Goal: Task Accomplishment & Management: Use online tool/utility

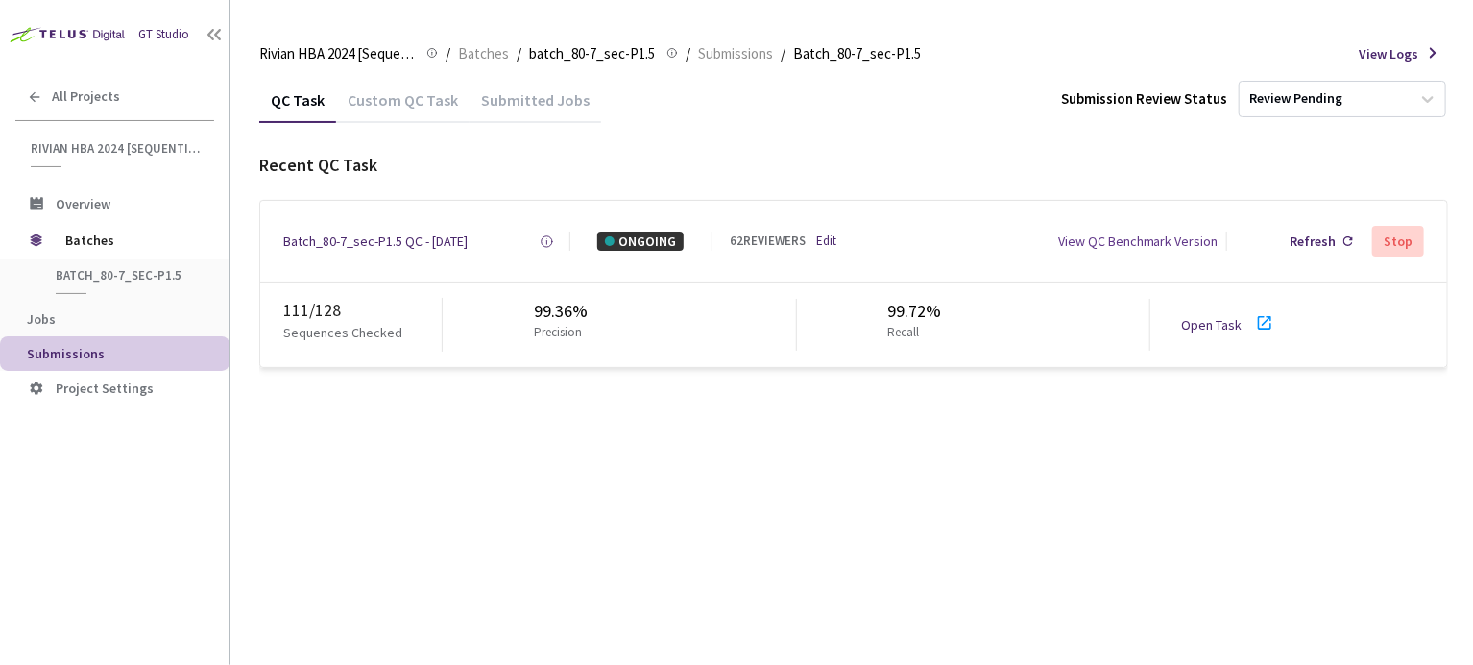
click at [1196, 328] on link "Open Task" at bounding box center [1211, 324] width 61 height 17
click at [394, 235] on div "Batch_80-7_sec-P1.5 QC - 31 Aug, 2025" at bounding box center [375, 240] width 184 height 19
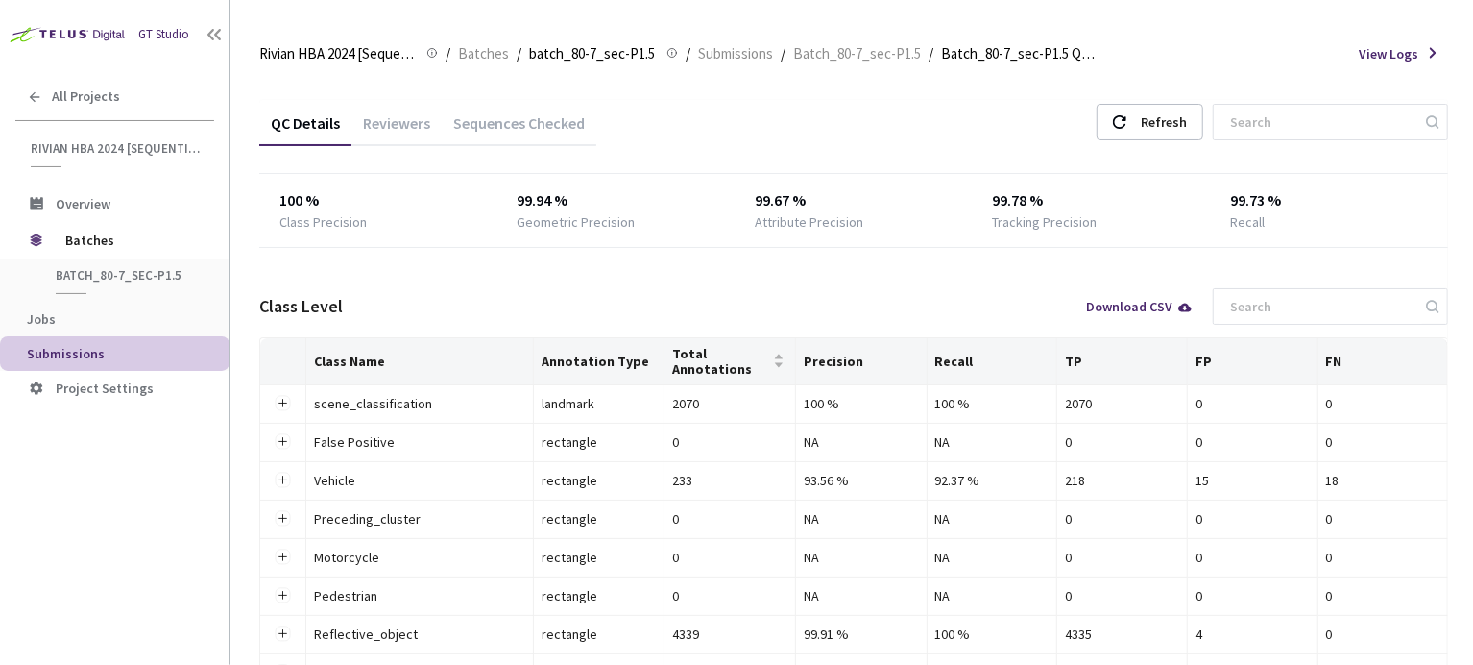
click at [423, 130] on div "Reviewers" at bounding box center [397, 129] width 90 height 33
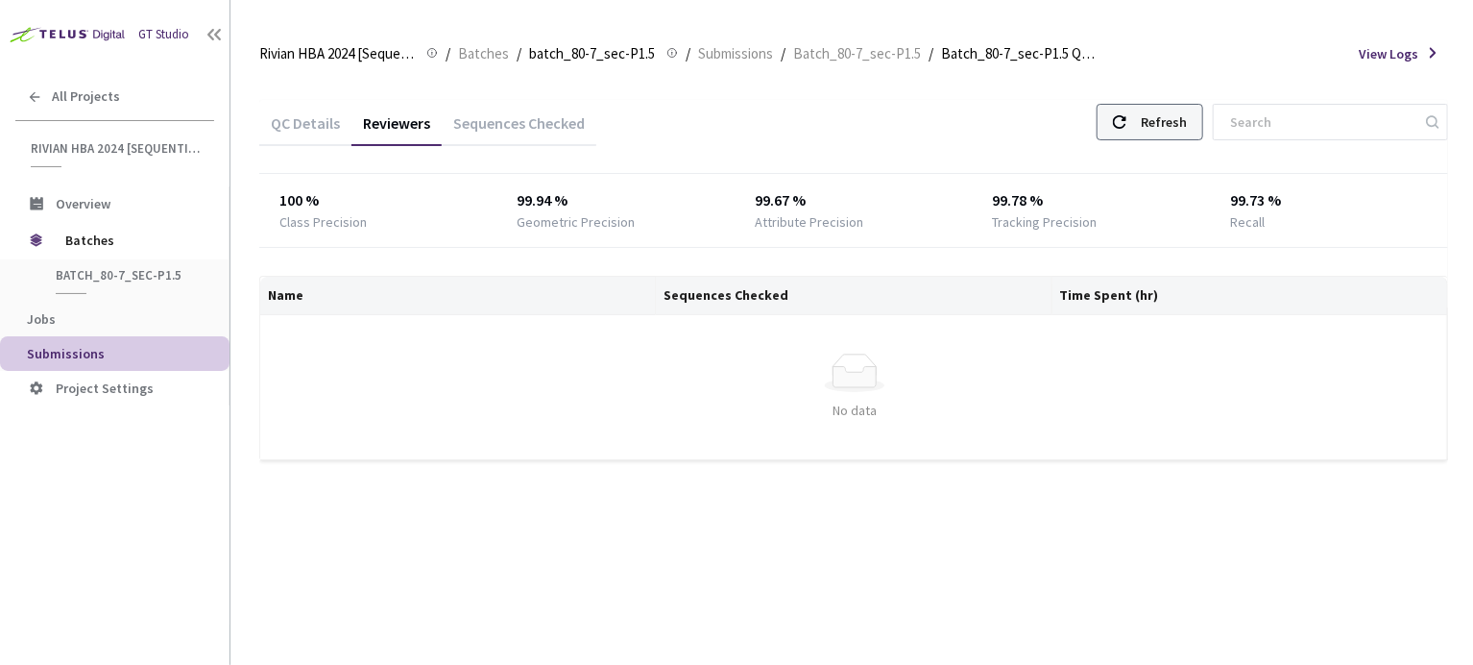
click at [1187, 127] on div "Refresh" at bounding box center [1164, 122] width 46 height 35
click at [1175, 119] on div "Refresh" at bounding box center [1164, 122] width 46 height 35
click at [1153, 114] on div "Refresh" at bounding box center [1150, 122] width 107 height 36
click at [1152, 135] on div "Refresh" at bounding box center [1150, 122] width 107 height 36
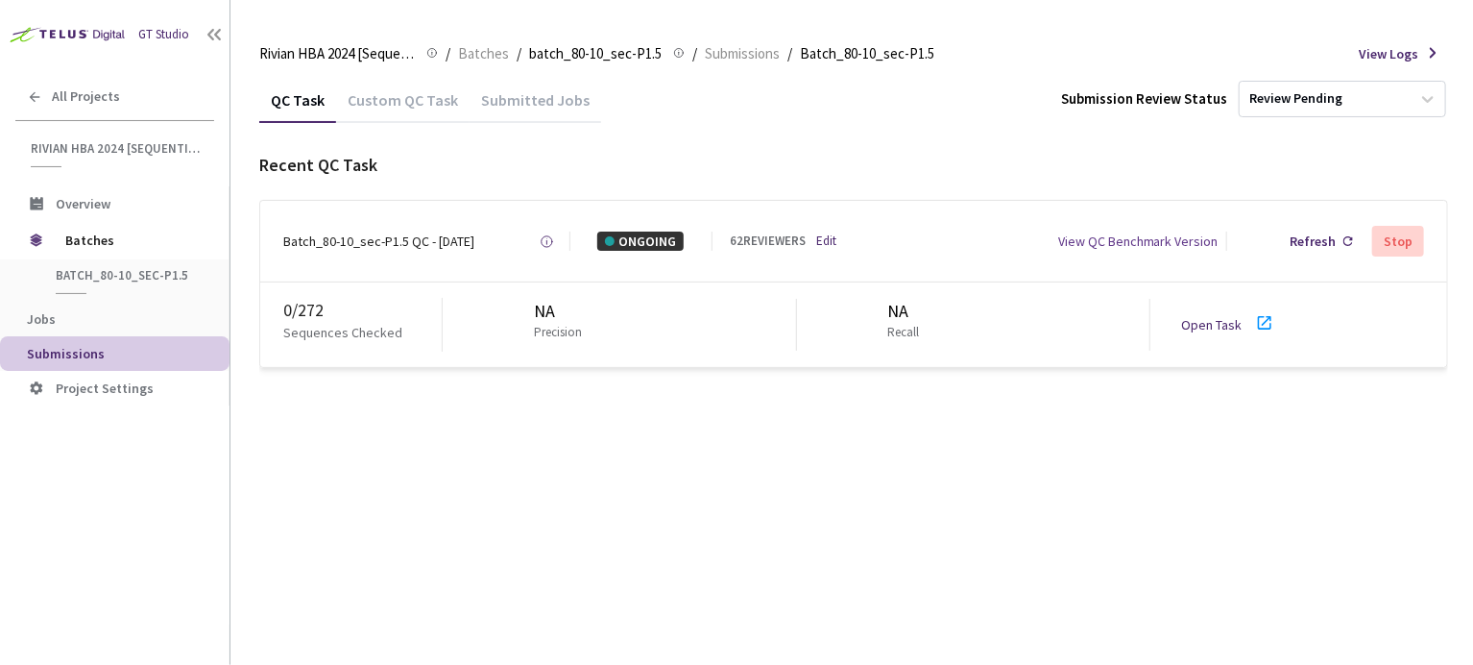
click at [392, 242] on div "Batch_80-10_sec-P1.5 QC - [DATE]" at bounding box center [378, 240] width 191 height 19
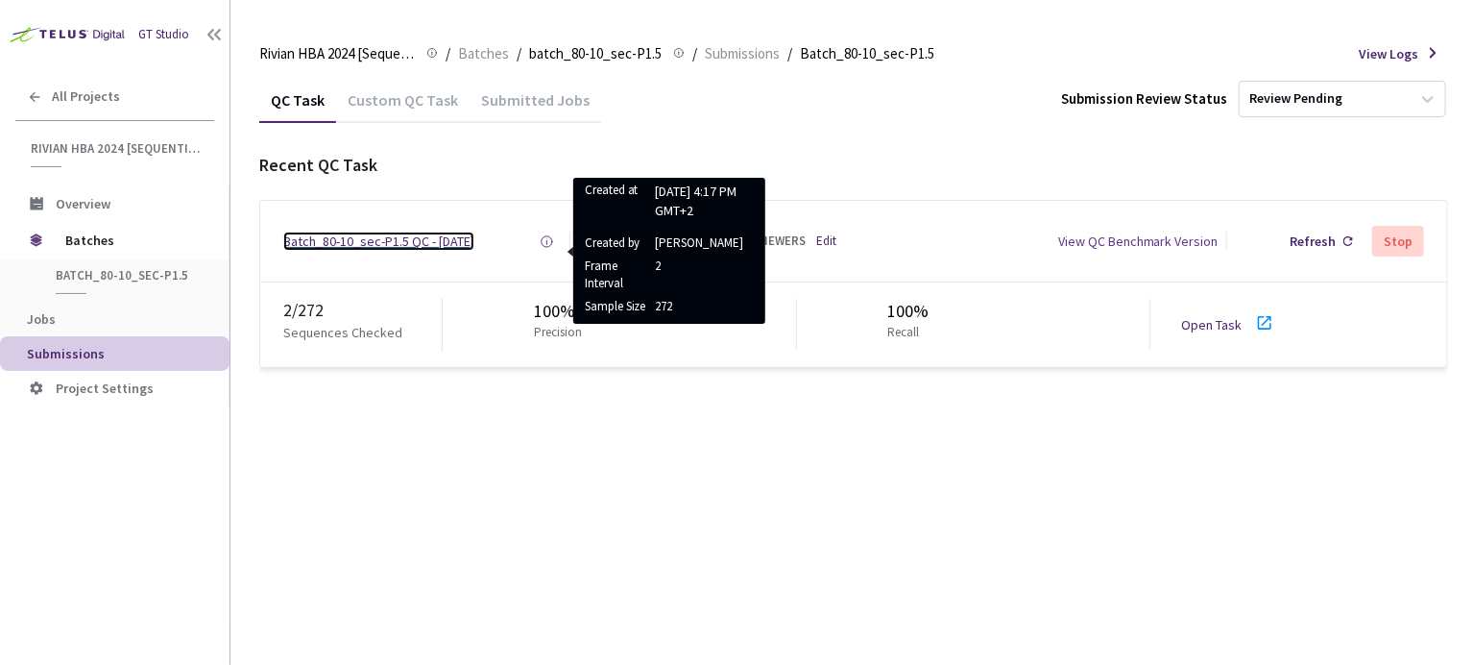
click at [434, 242] on div "Batch_80-10_sec-P1.5 QC - [DATE]" at bounding box center [378, 240] width 191 height 19
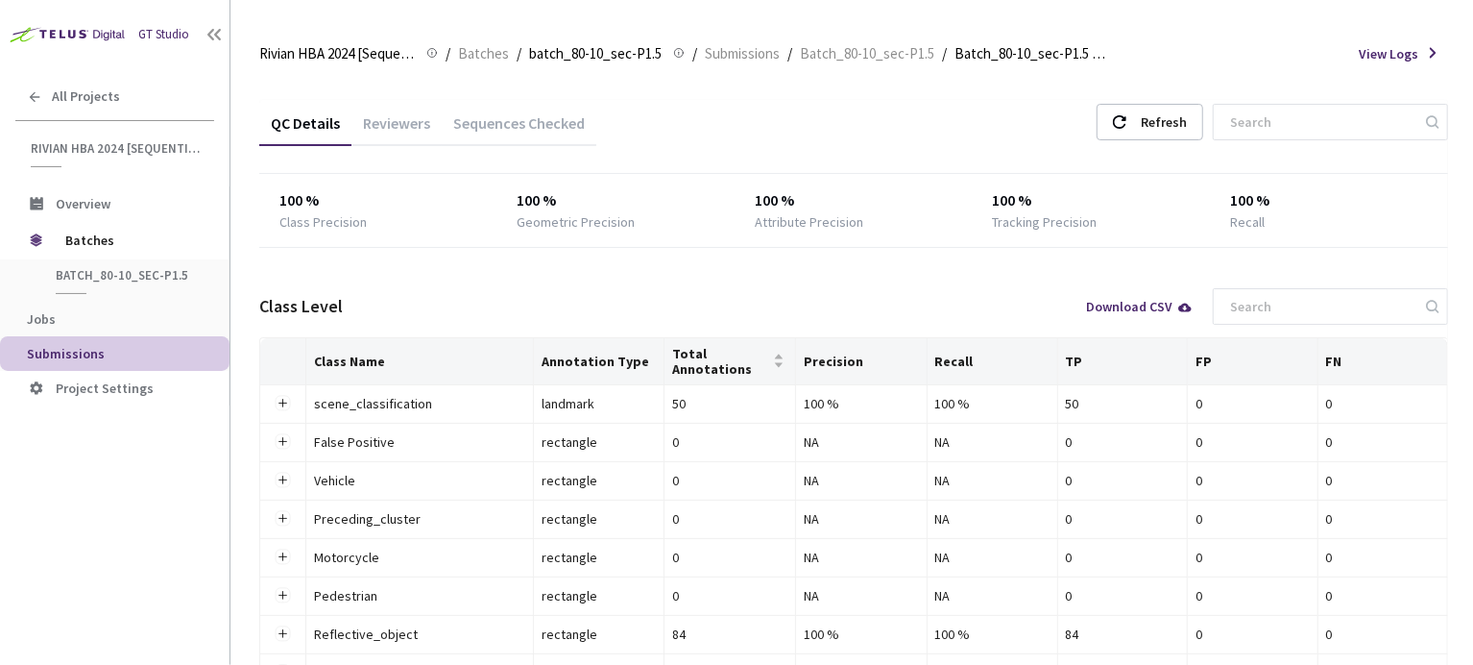
click at [1208, 75] on div "Rivian HBA 2024 [Sequential] Rivian HBA 2024 [Sequential] / Batches / batch_80-…" at bounding box center [853, 54] width 1189 height 46
click at [1187, 123] on div "Refresh" at bounding box center [1164, 122] width 46 height 35
click at [411, 122] on div "Reviewers" at bounding box center [397, 129] width 90 height 33
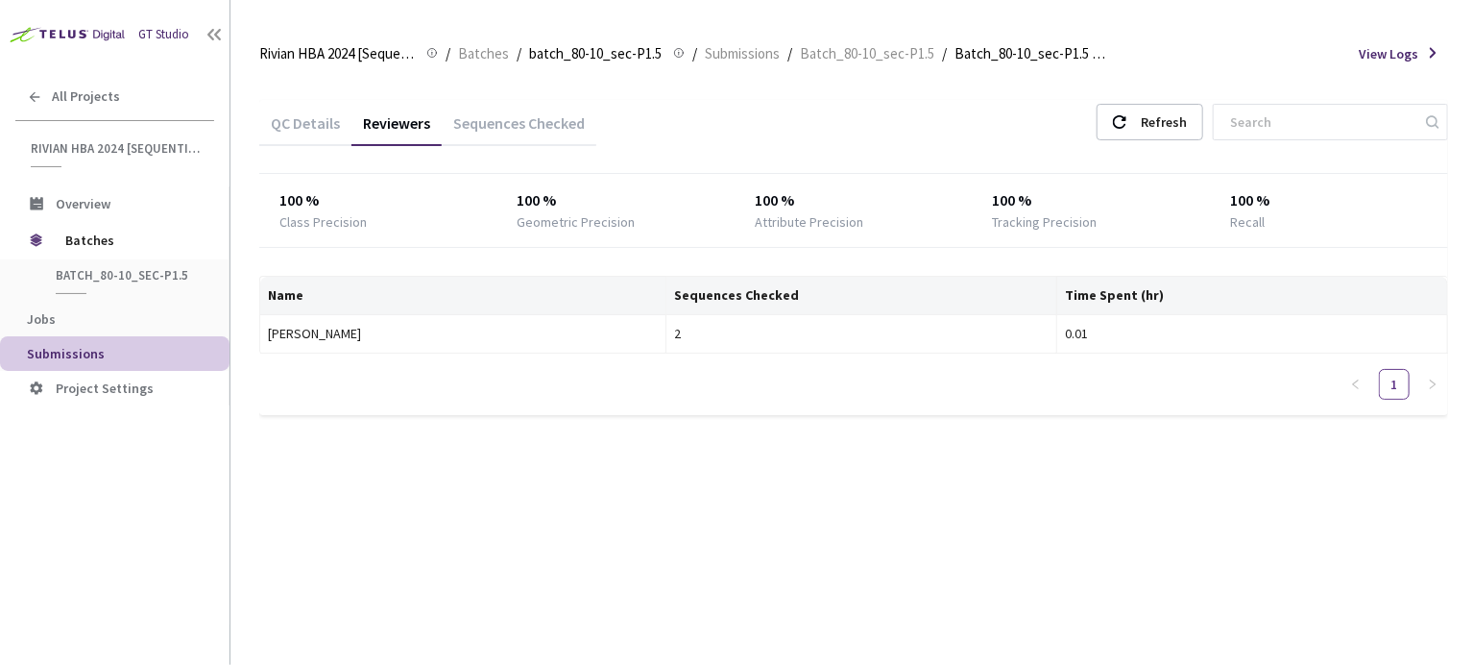
click at [1140, 142] on div "QC Details Reviewers Sequences Checked Refresh" at bounding box center [853, 125] width 1189 height 50
click at [1127, 129] on div at bounding box center [1119, 122] width 13 height 35
click at [1178, 120] on div "Refresh" at bounding box center [1164, 122] width 46 height 35
click at [1127, 128] on icon at bounding box center [1119, 121] width 13 height 13
drag, startPoint x: 709, startPoint y: 203, endPoint x: 1168, endPoint y: 120, distance: 466.5
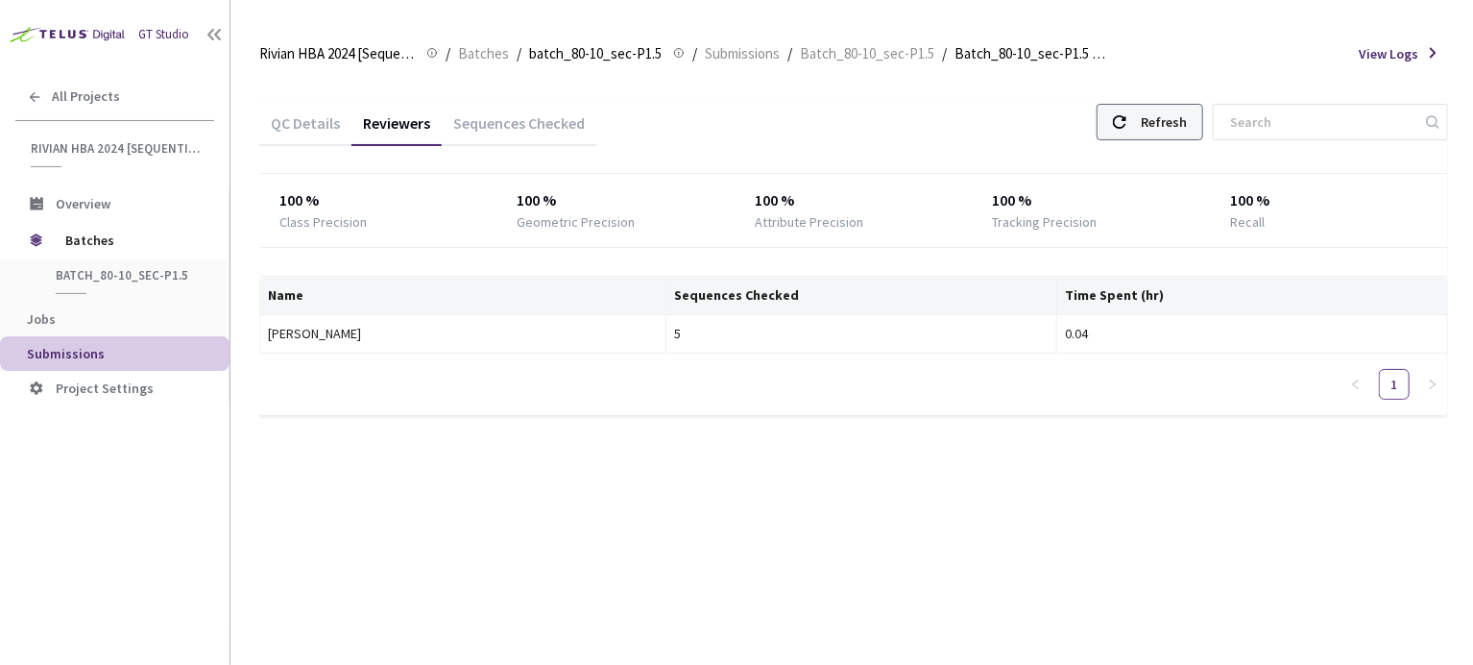
click at [1168, 120] on div "Refresh" at bounding box center [1164, 122] width 46 height 35
click at [1168, 134] on div "Refresh" at bounding box center [1164, 122] width 46 height 35
click at [1182, 118] on div "Refresh" at bounding box center [1164, 122] width 46 height 35
